Goal: Information Seeking & Learning: Find specific page/section

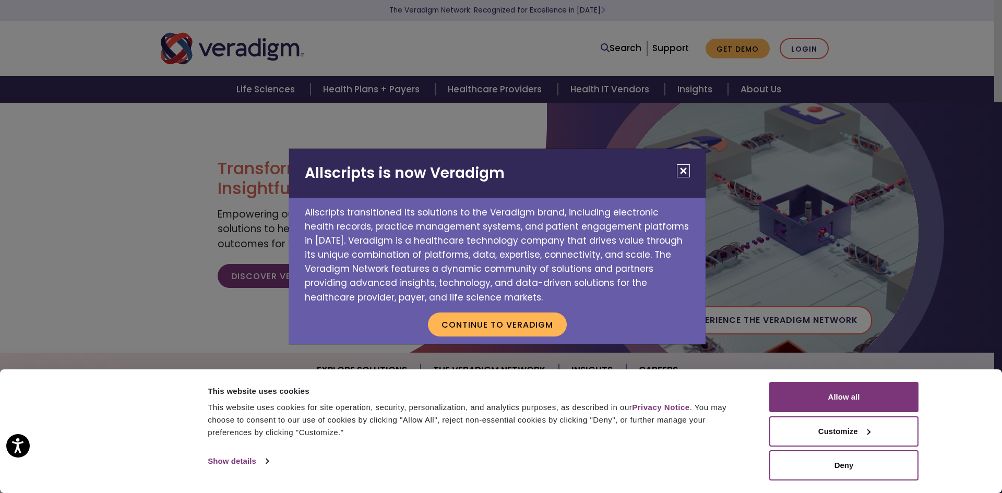
click at [685, 172] on button "Close" at bounding box center [683, 170] width 13 height 13
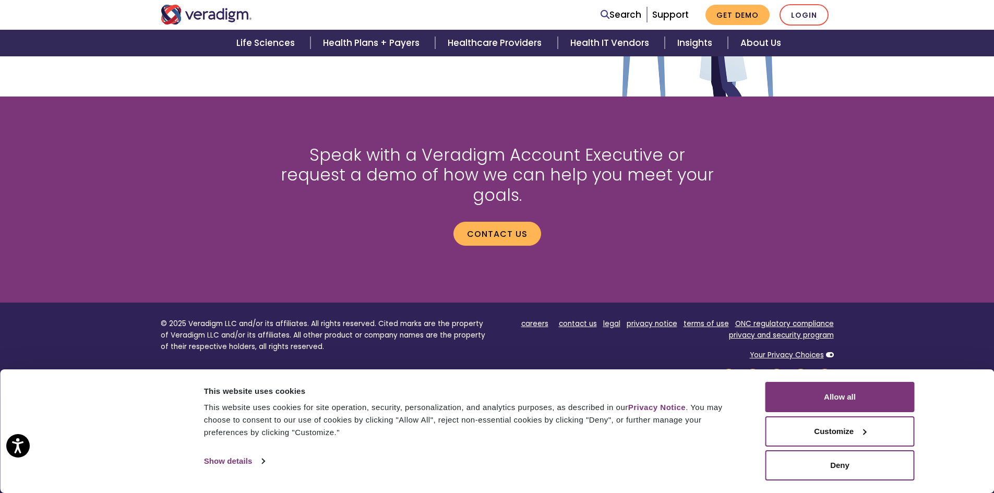
scroll to position [1371, 0]
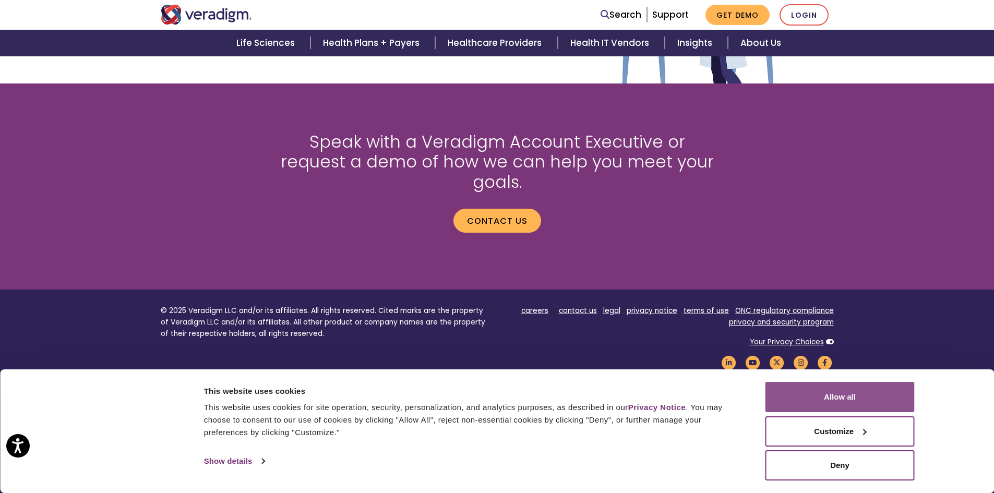
click at [847, 401] on button "Allow all" at bounding box center [839, 397] width 149 height 30
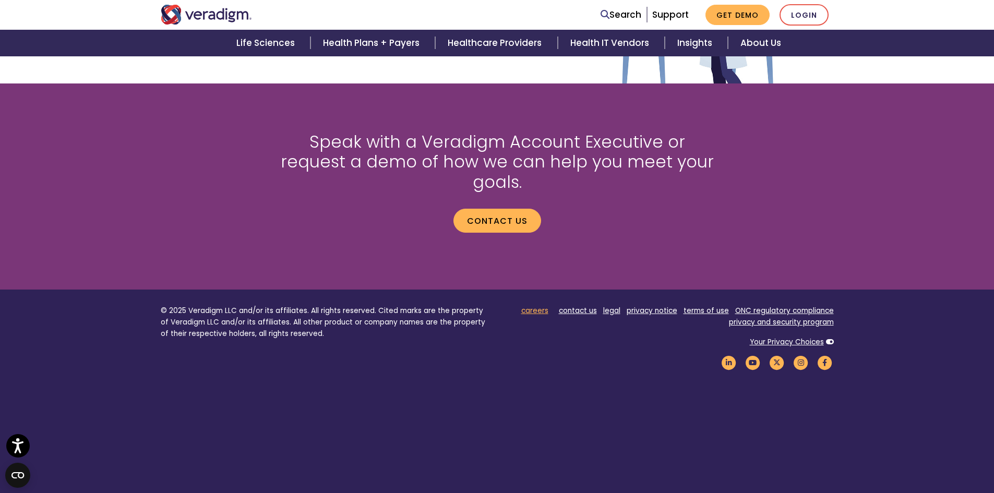
click at [528, 306] on link "careers" at bounding box center [534, 311] width 27 height 10
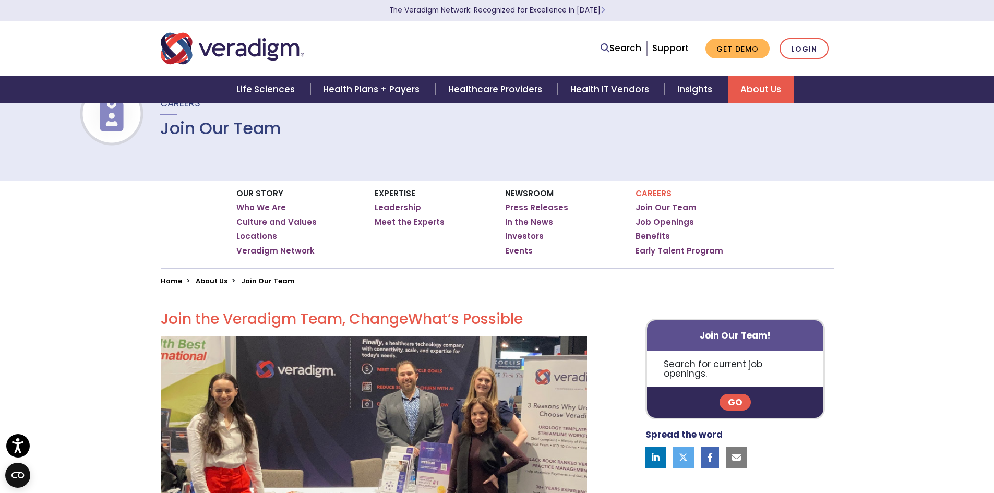
scroll to position [104, 0]
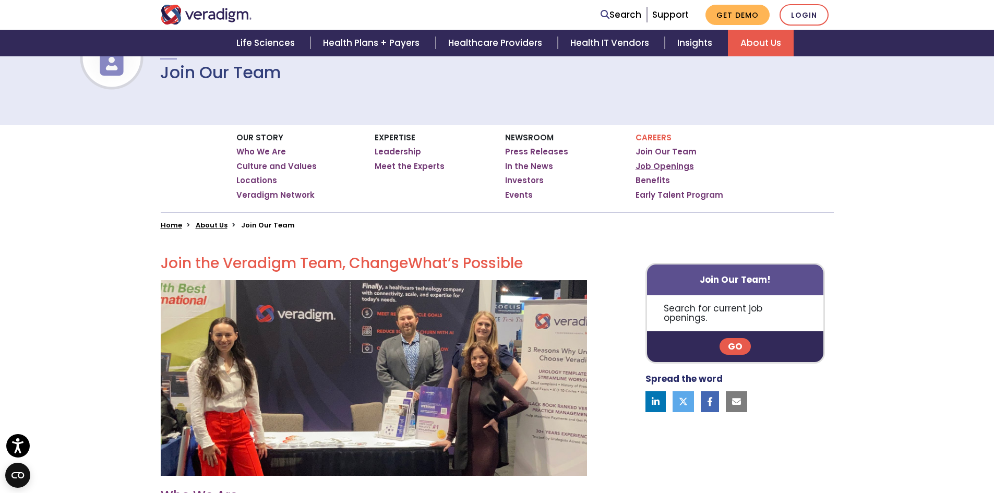
click at [673, 166] on link "Job Openings" at bounding box center [665, 166] width 58 height 10
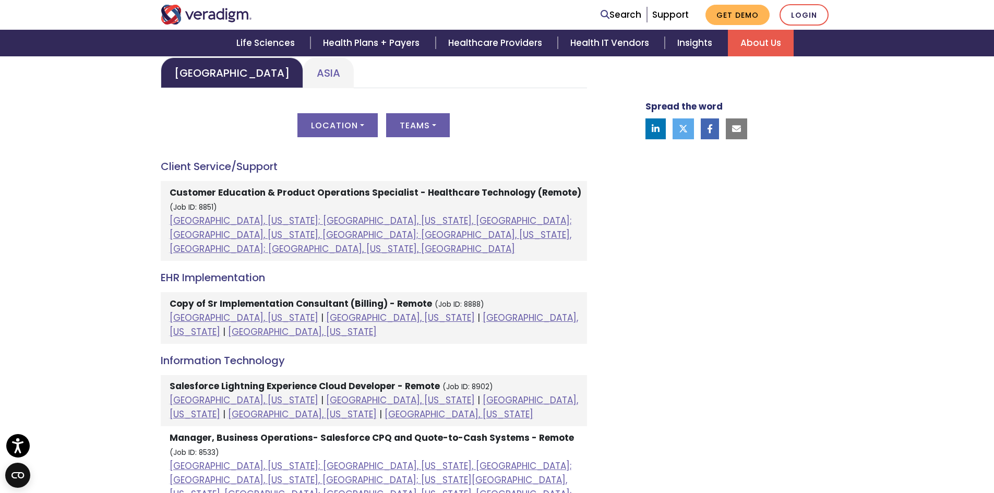
scroll to position [313, 0]
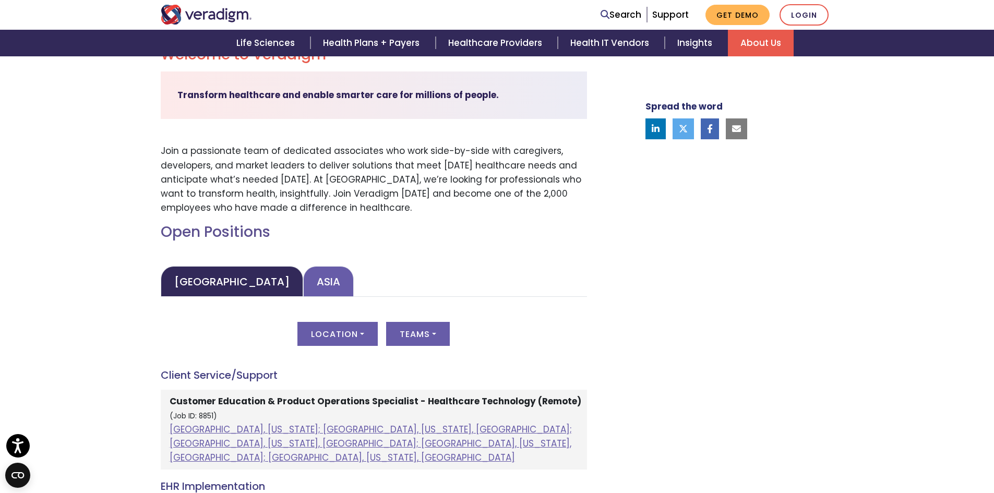
click at [303, 272] on link "Asia" at bounding box center [328, 281] width 51 height 31
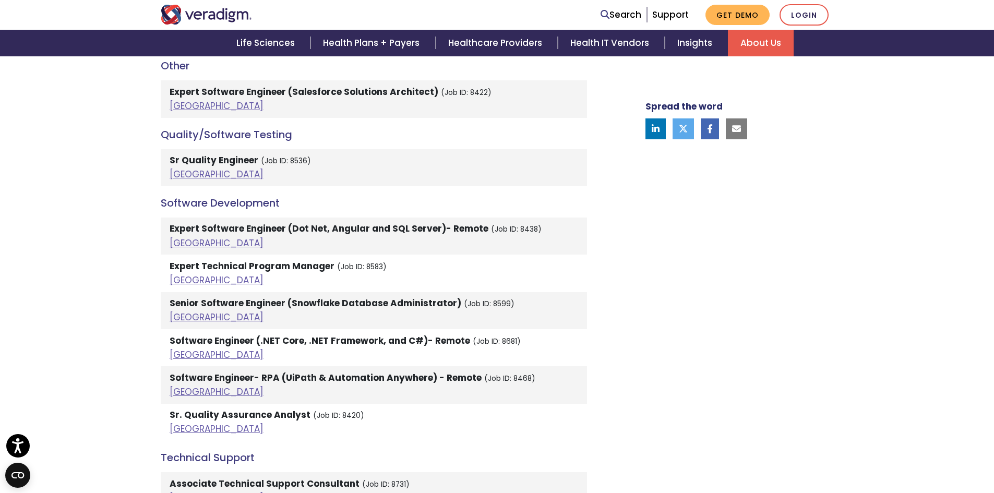
scroll to position [1608, 0]
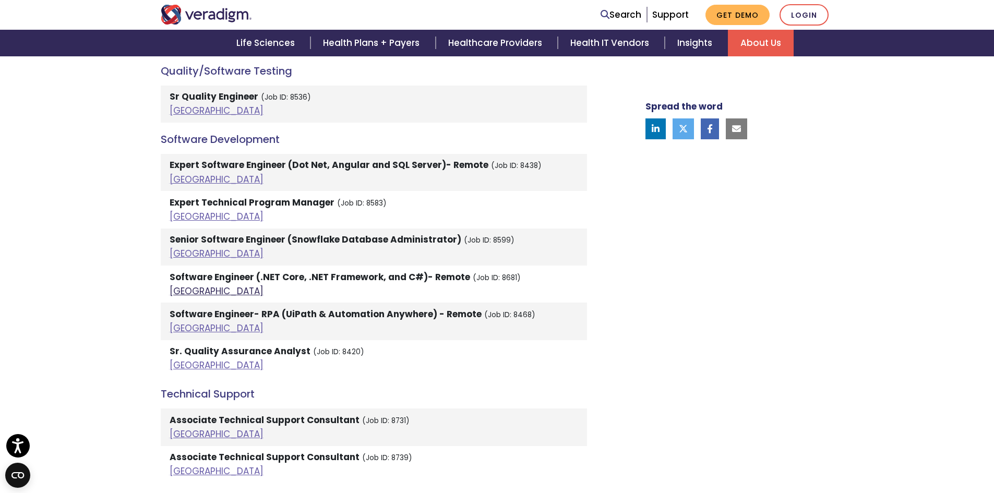
click at [183, 285] on link "[GEOGRAPHIC_DATA]" at bounding box center [217, 291] width 94 height 13
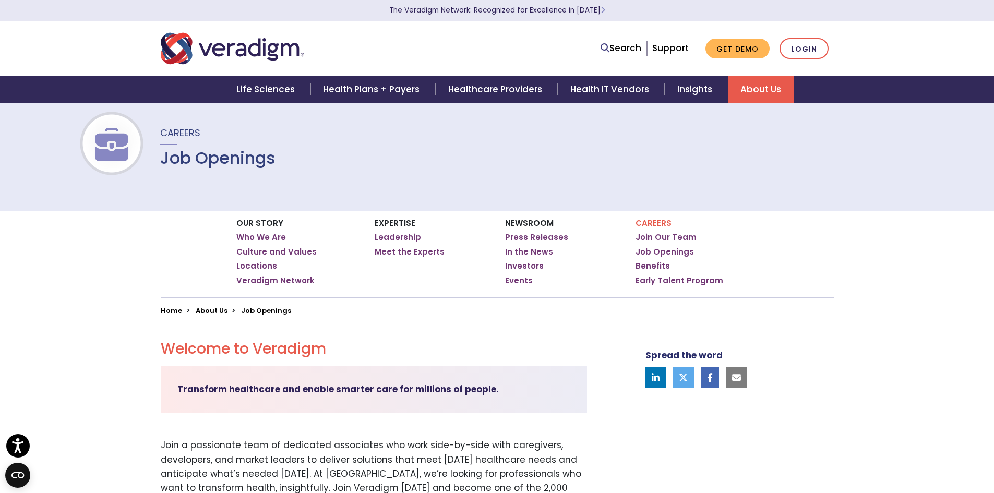
scroll to position [0, 0]
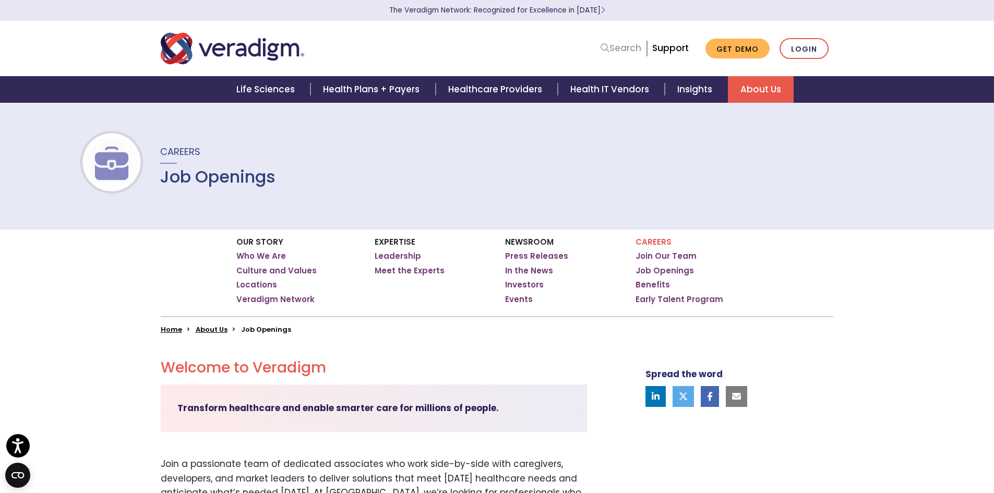
click at [614, 51] on link "Search" at bounding box center [621, 48] width 41 height 14
click at [614, 51] on input "Search" at bounding box center [594, 49] width 94 height 20
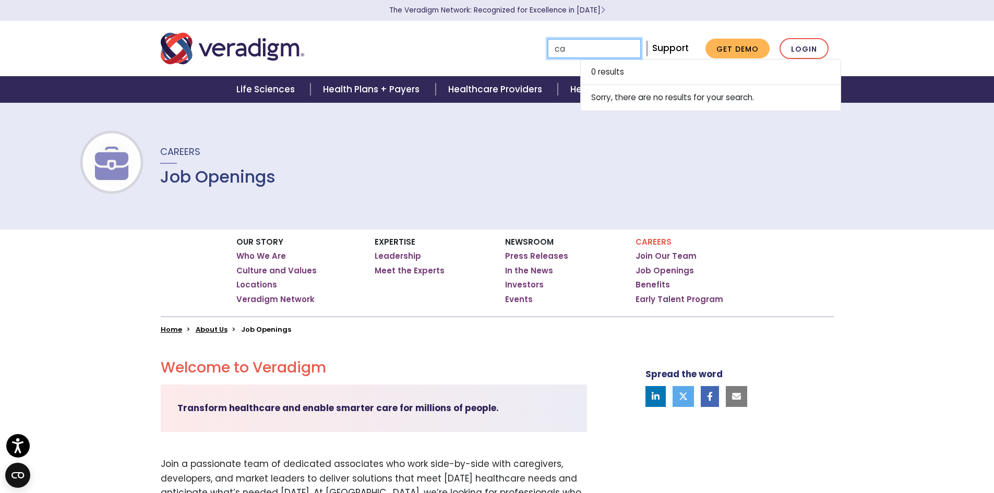
type input "c"
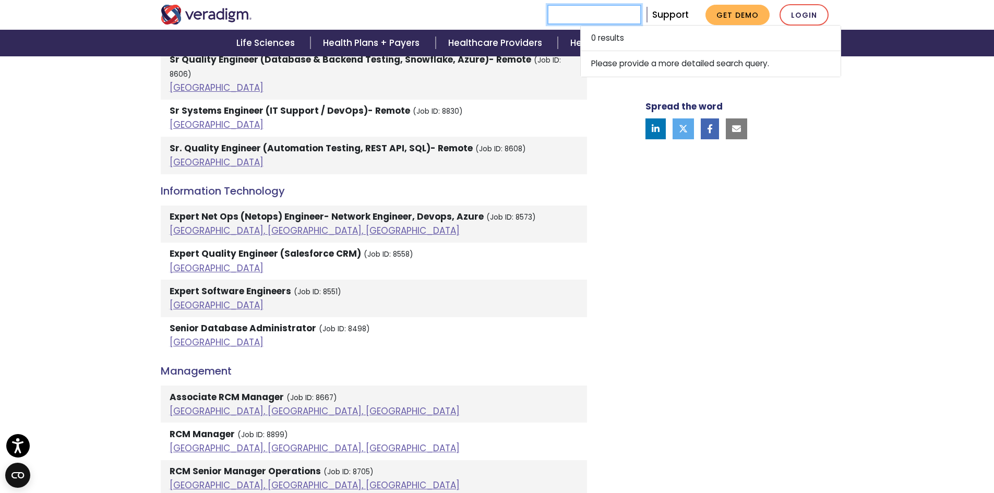
scroll to position [939, 0]
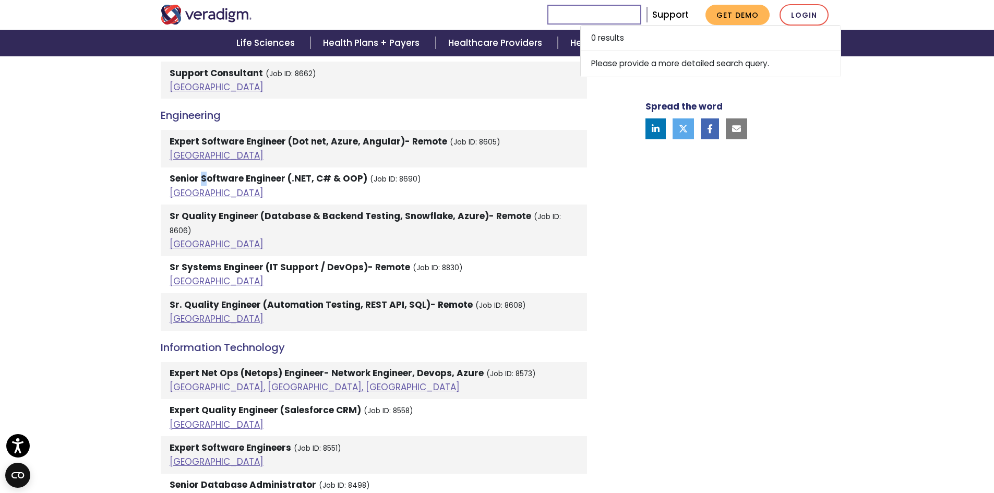
click at [203, 178] on strong "Senior Software Engineer (.NET, C# & OOP)" at bounding box center [269, 178] width 198 height 13
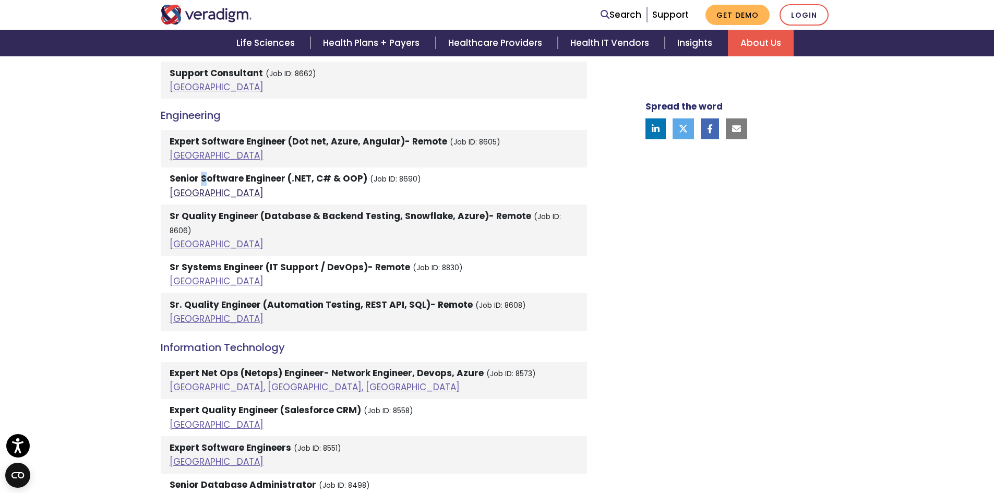
click at [180, 188] on link "[GEOGRAPHIC_DATA]" at bounding box center [217, 193] width 94 height 13
click at [671, 17] on link "Support" at bounding box center [670, 14] width 37 height 13
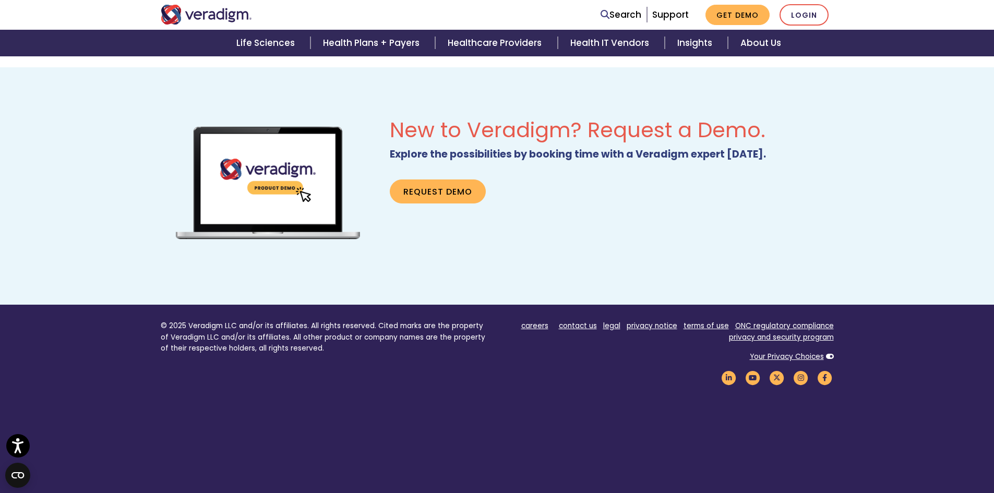
scroll to position [661, 0]
